Goal: Navigation & Orientation: Find specific page/section

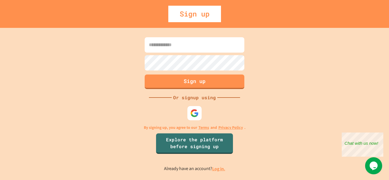
click at [207, 48] on input at bounding box center [195, 44] width 100 height 15
click at [197, 115] on img at bounding box center [194, 112] width 9 height 9
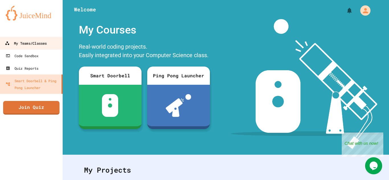
click at [47, 44] on div "My Teams/Classes" at bounding box center [26, 43] width 42 height 7
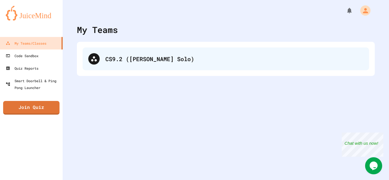
click at [153, 55] on div "CS9.2 ([PERSON_NAME] Solo)" at bounding box center [234, 59] width 258 height 9
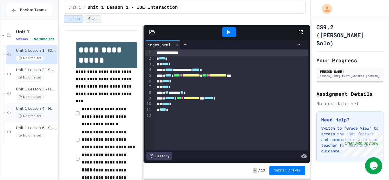
click at [42, 105] on div "Unit 1 Lesson 4 - Headlines Lab No time set" at bounding box center [32, 112] width 52 height 19
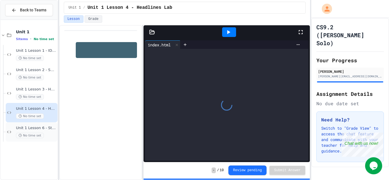
click at [46, 133] on div "No time set" at bounding box center [36, 135] width 40 height 5
